Goal: Information Seeking & Learning: Check status

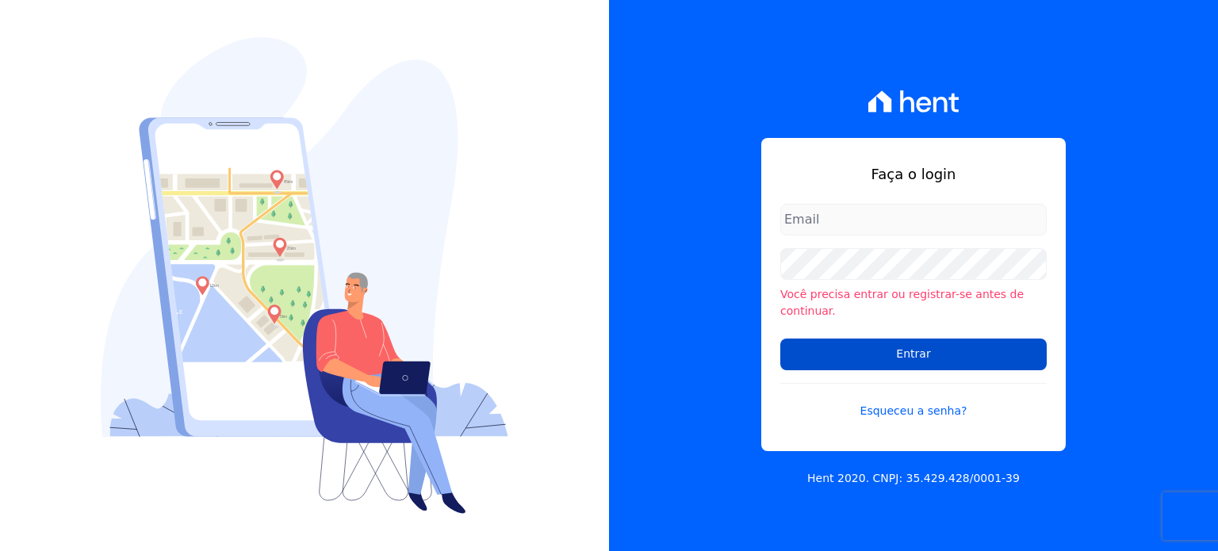
type input "hellen@3pnegociosimobiliarios.com.br"
click at [943, 348] on input "Entrar" at bounding box center [913, 355] width 266 height 32
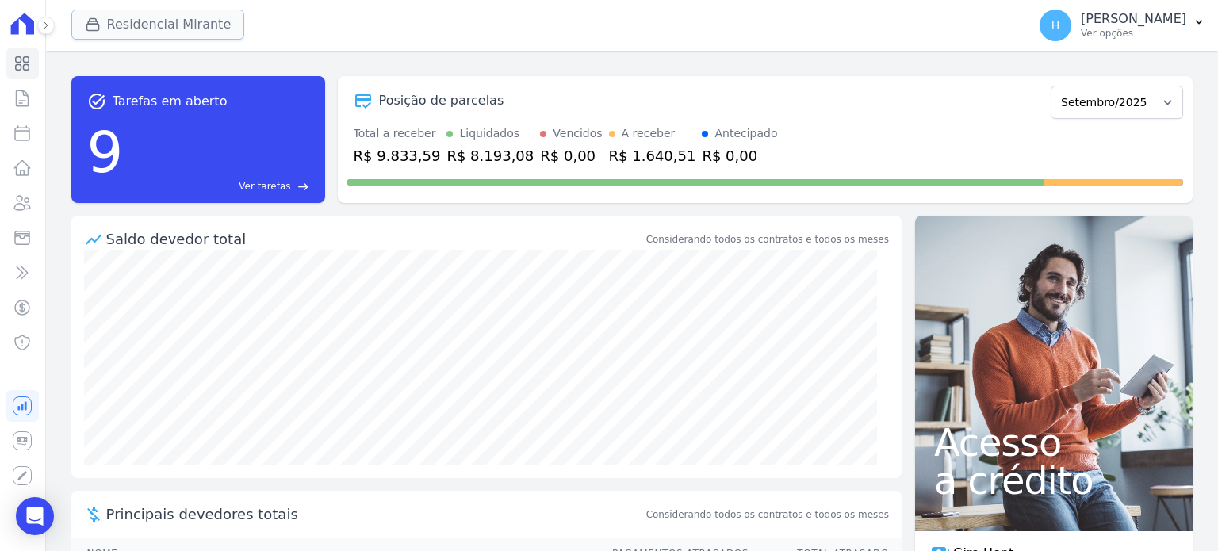
click at [126, 33] on button "Residencial Mirante" at bounding box center [158, 25] width 174 height 30
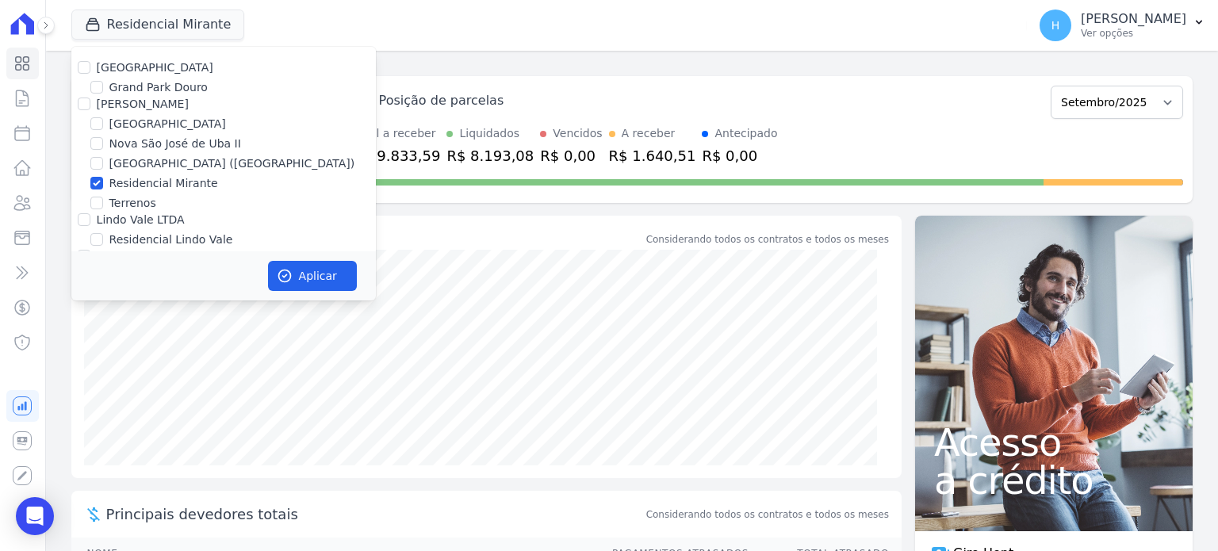
click at [133, 71] on label "[GEOGRAPHIC_DATA]" at bounding box center [155, 67] width 117 height 13
click at [90, 71] on input "[GEOGRAPHIC_DATA]" at bounding box center [84, 67] width 13 height 13
checkbox input "true"
click at [93, 182] on input "Residencial Mirante" at bounding box center [96, 183] width 13 height 13
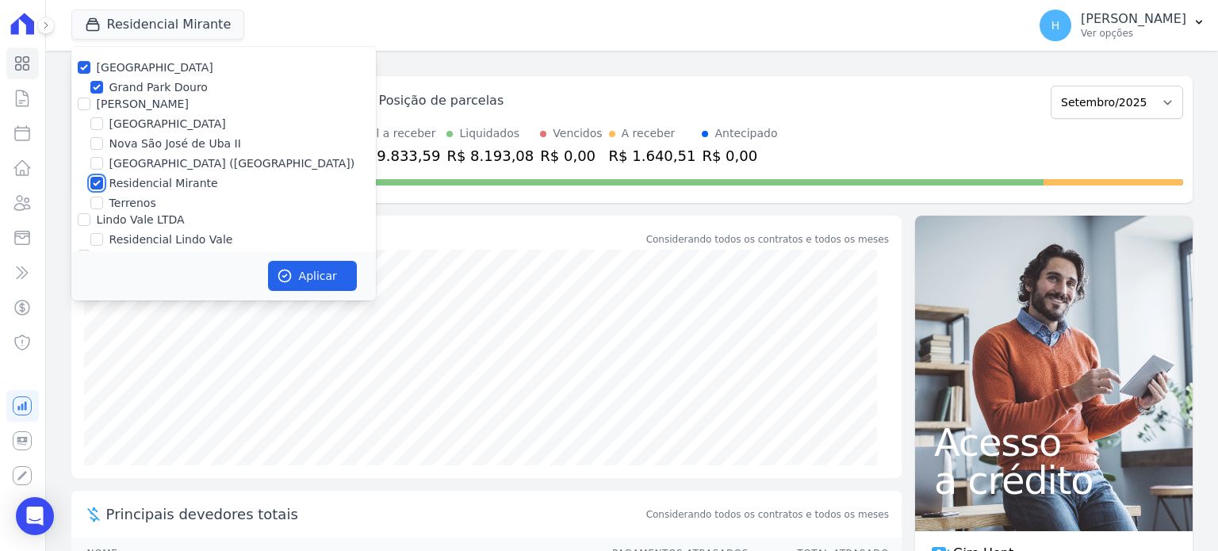
checkbox input "false"
click at [308, 271] on button "Aplicar" at bounding box center [312, 276] width 89 height 30
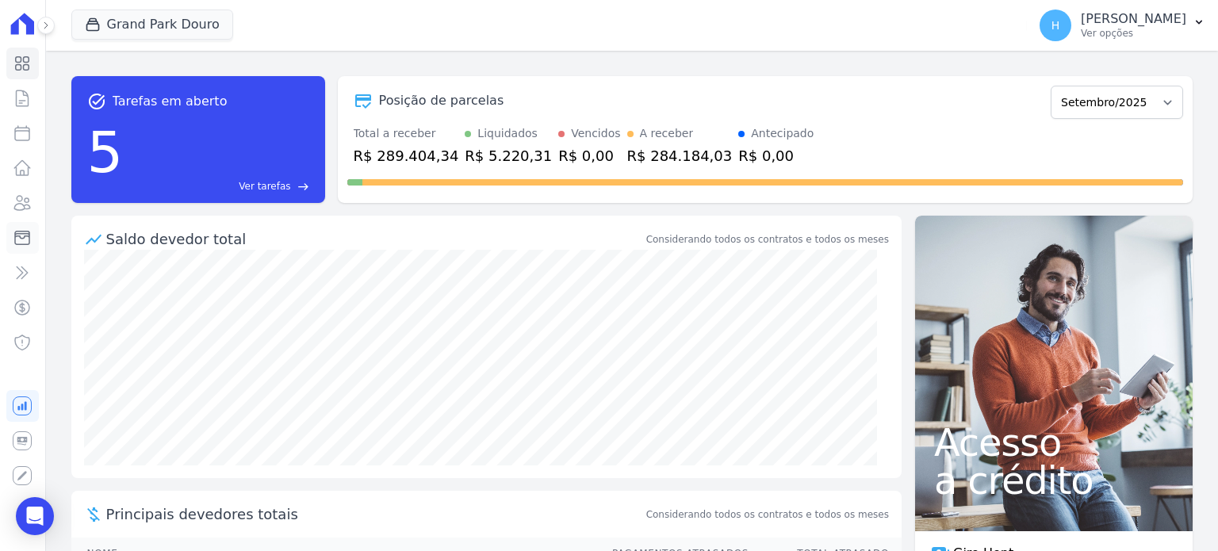
click at [25, 234] on icon at bounding box center [22, 238] width 14 height 13
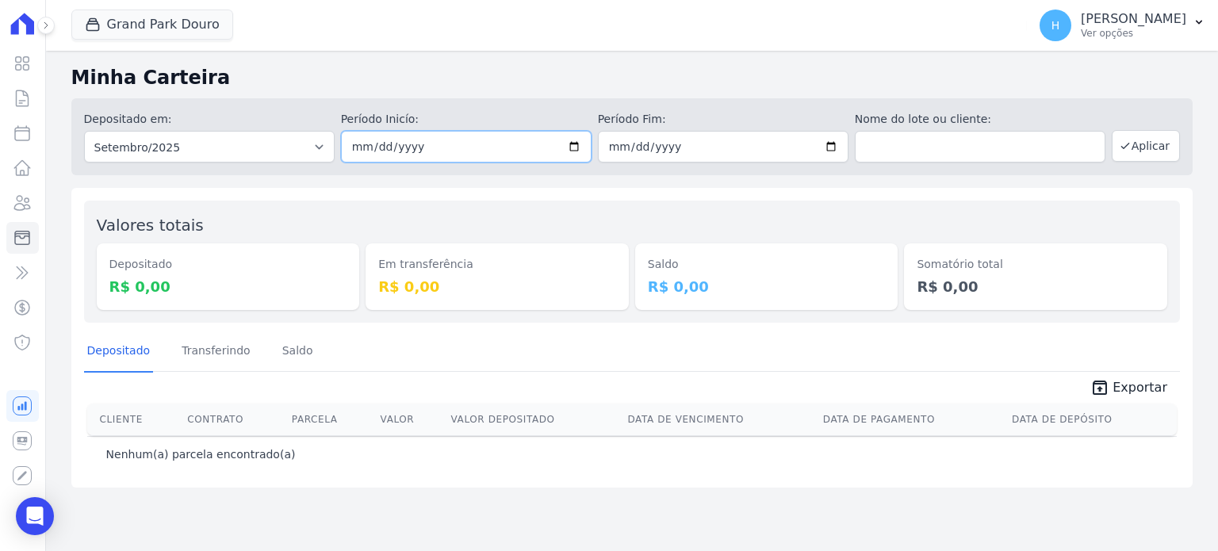
click at [575, 147] on input "[DATE]" at bounding box center [466, 147] width 251 height 32
type input "[DATE]"
click at [1146, 151] on button "Aplicar" at bounding box center [1146, 146] width 68 height 32
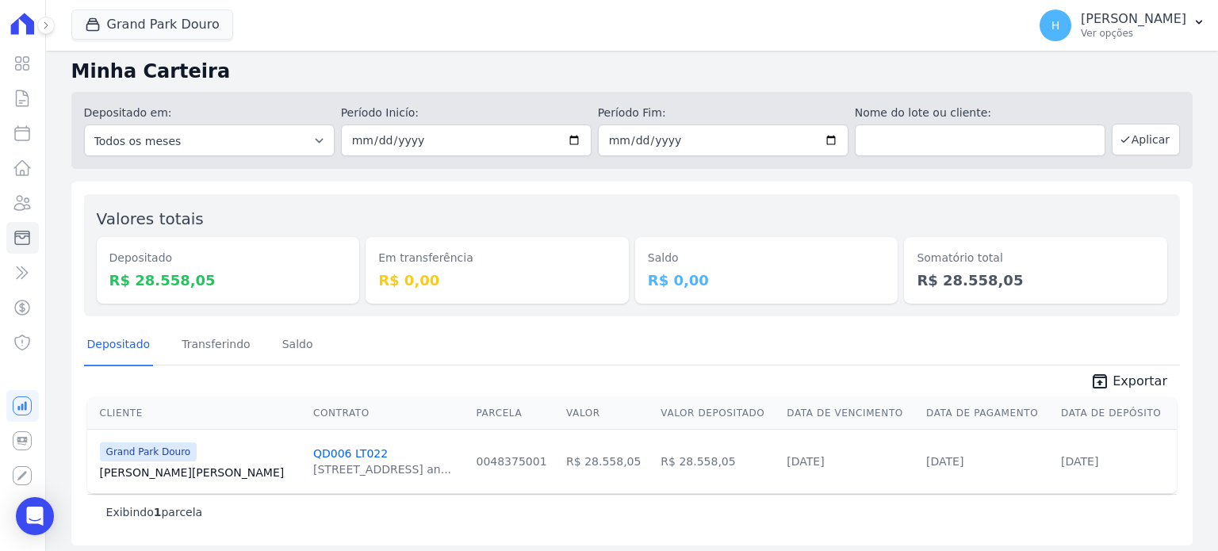
scroll to position [12, 0]
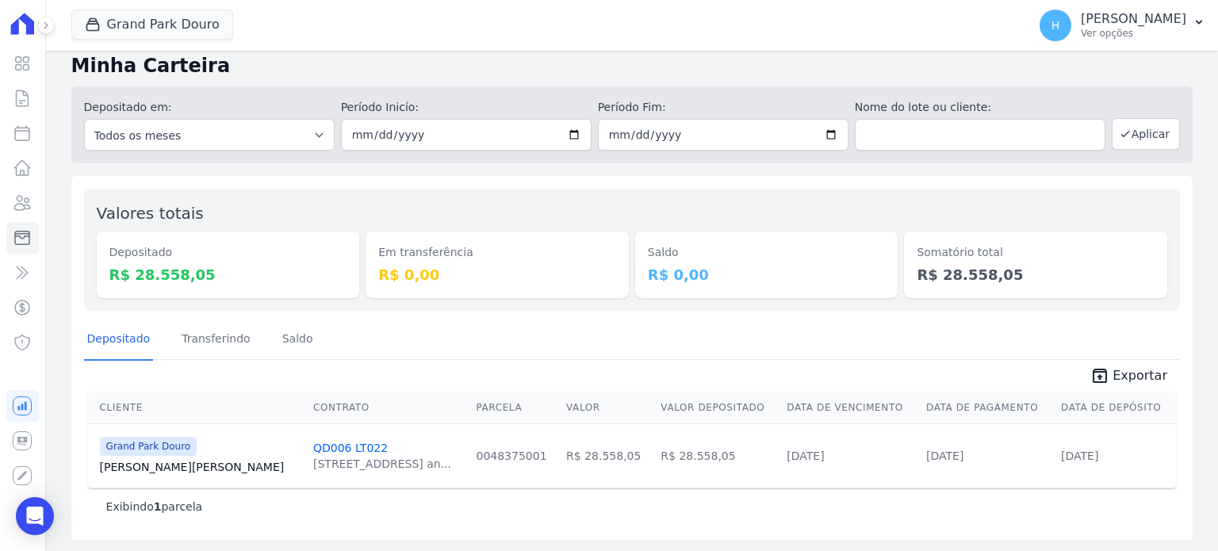
click at [129, 462] on link "[PERSON_NAME]" at bounding box center [200, 467] width 201 height 16
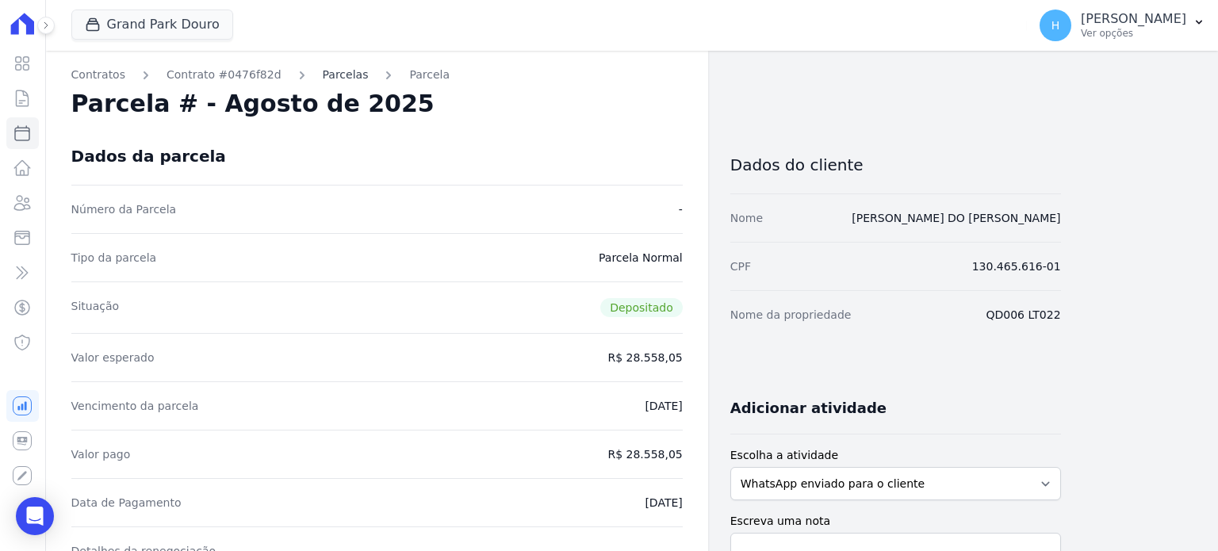
click at [323, 72] on link "Parcelas" at bounding box center [346, 75] width 46 height 17
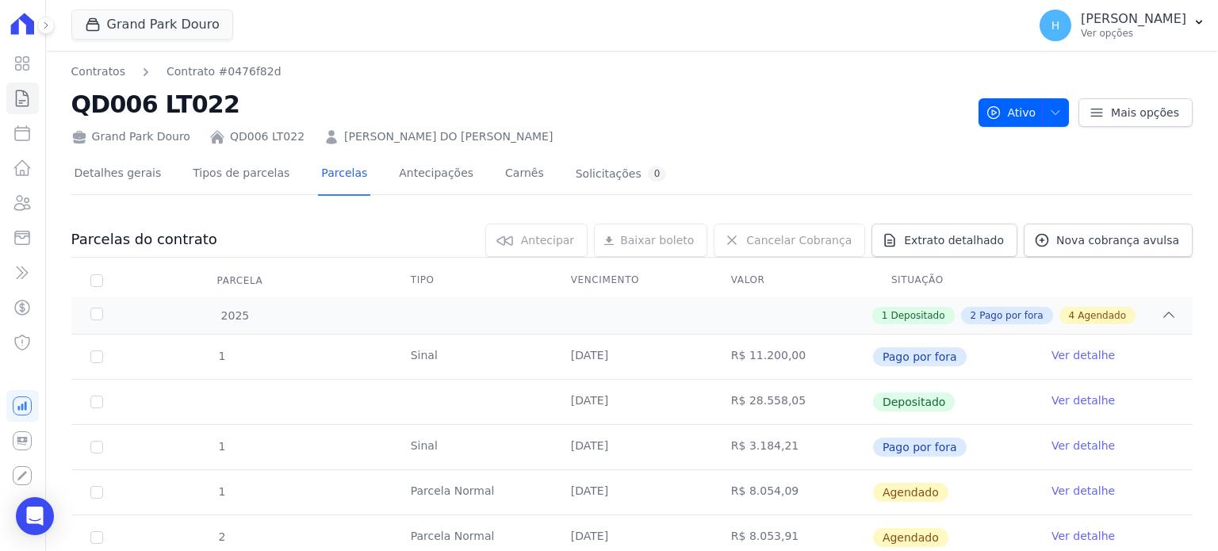
drag, startPoint x: 553, startPoint y: 140, endPoint x: 340, endPoint y: 136, distance: 213.3
click at [324, 141] on div "Grand Park Douro QD006 LT022 [PERSON_NAME] DO [PERSON_NAME]" at bounding box center [518, 133] width 894 height 23
copy link "[PERSON_NAME] DO [PERSON_NAME]"
click at [26, 247] on icon at bounding box center [22, 237] width 19 height 19
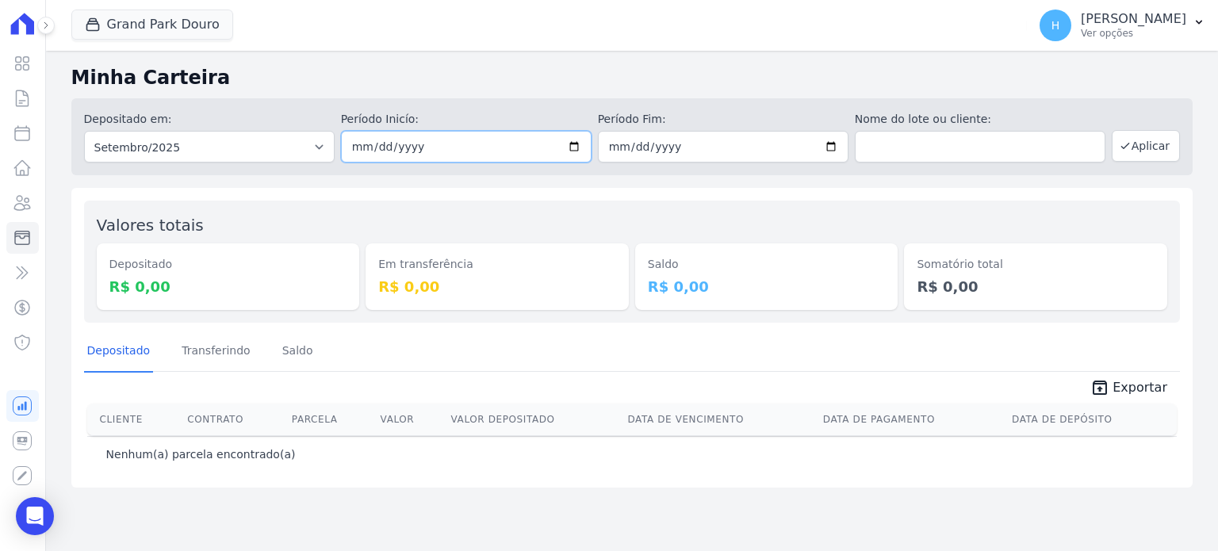
click at [572, 142] on input "[DATE]" at bounding box center [466, 147] width 251 height 32
type input "[DATE]"
click at [1155, 141] on button "Aplicar" at bounding box center [1146, 146] width 68 height 32
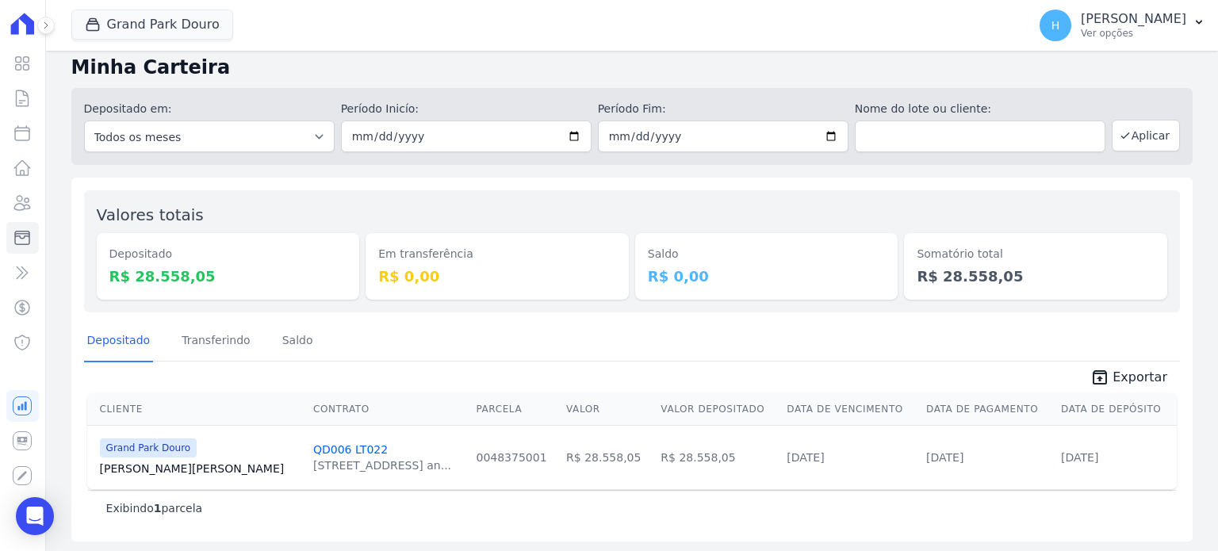
scroll to position [12, 0]
drag, startPoint x: 669, startPoint y: 456, endPoint x: 622, endPoint y: 451, distance: 47.8
click at [654, 451] on td "R$ 28.558,05" at bounding box center [717, 455] width 126 height 64
copy td "28.558,05"
